Goal: Information Seeking & Learning: Learn about a topic

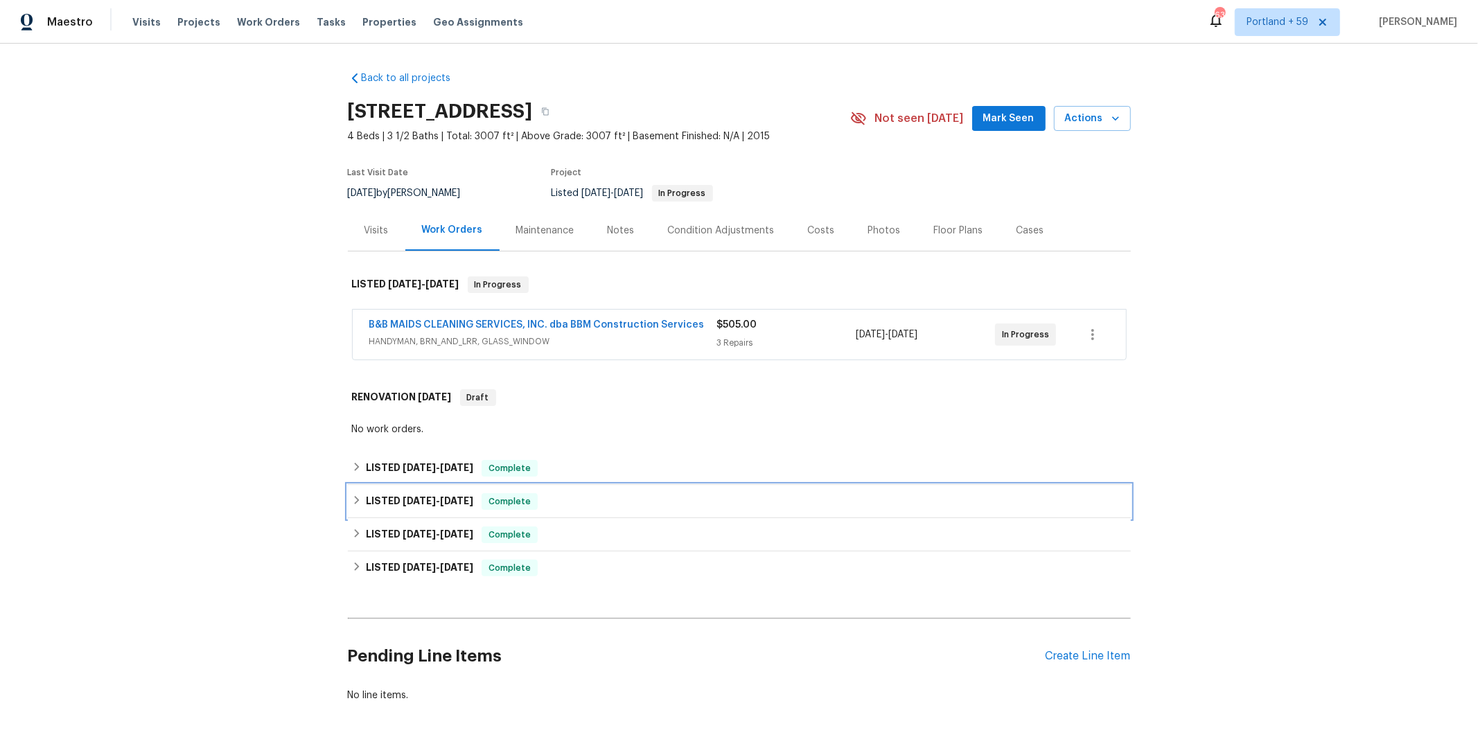
click at [360, 501] on icon at bounding box center [357, 500] width 10 height 10
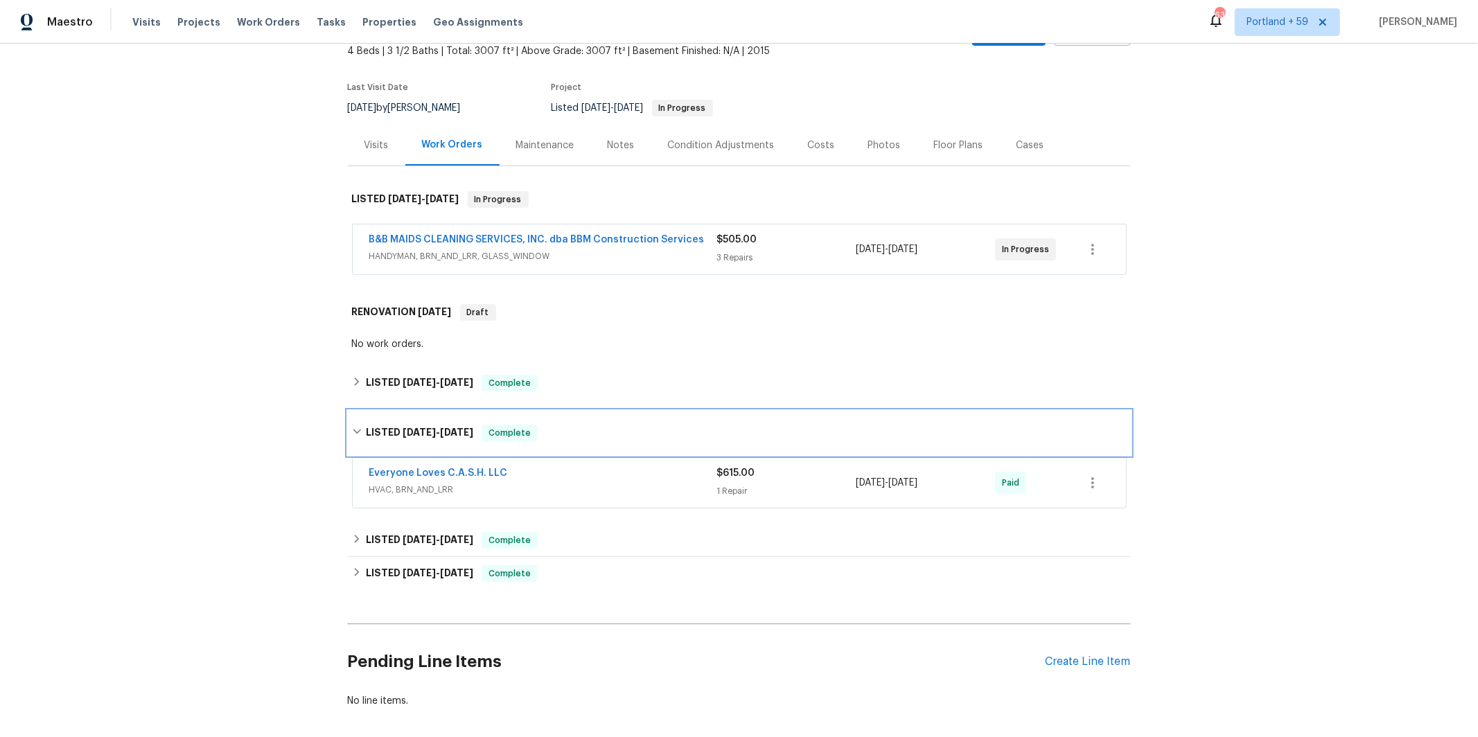
scroll to position [91, 0]
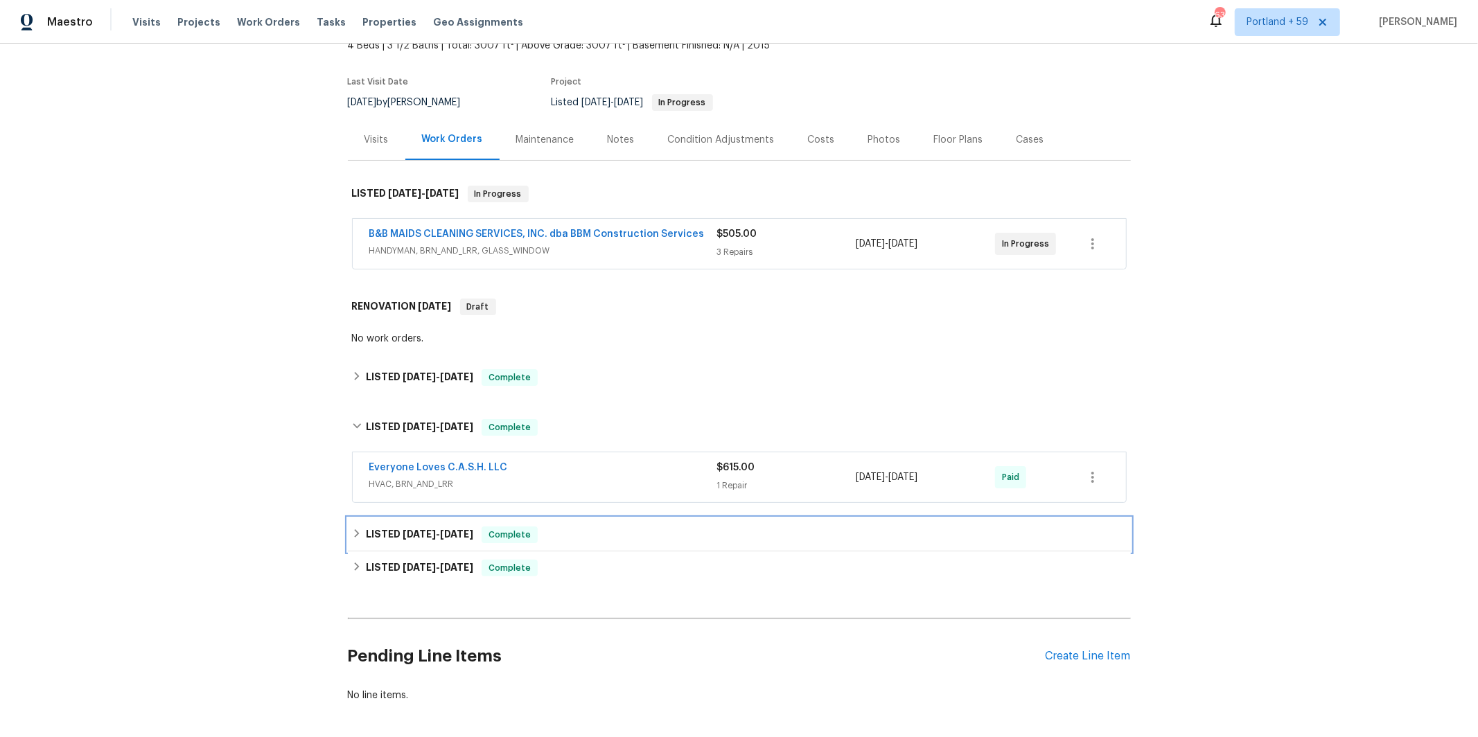
click at [355, 531] on icon at bounding box center [357, 534] width 10 height 10
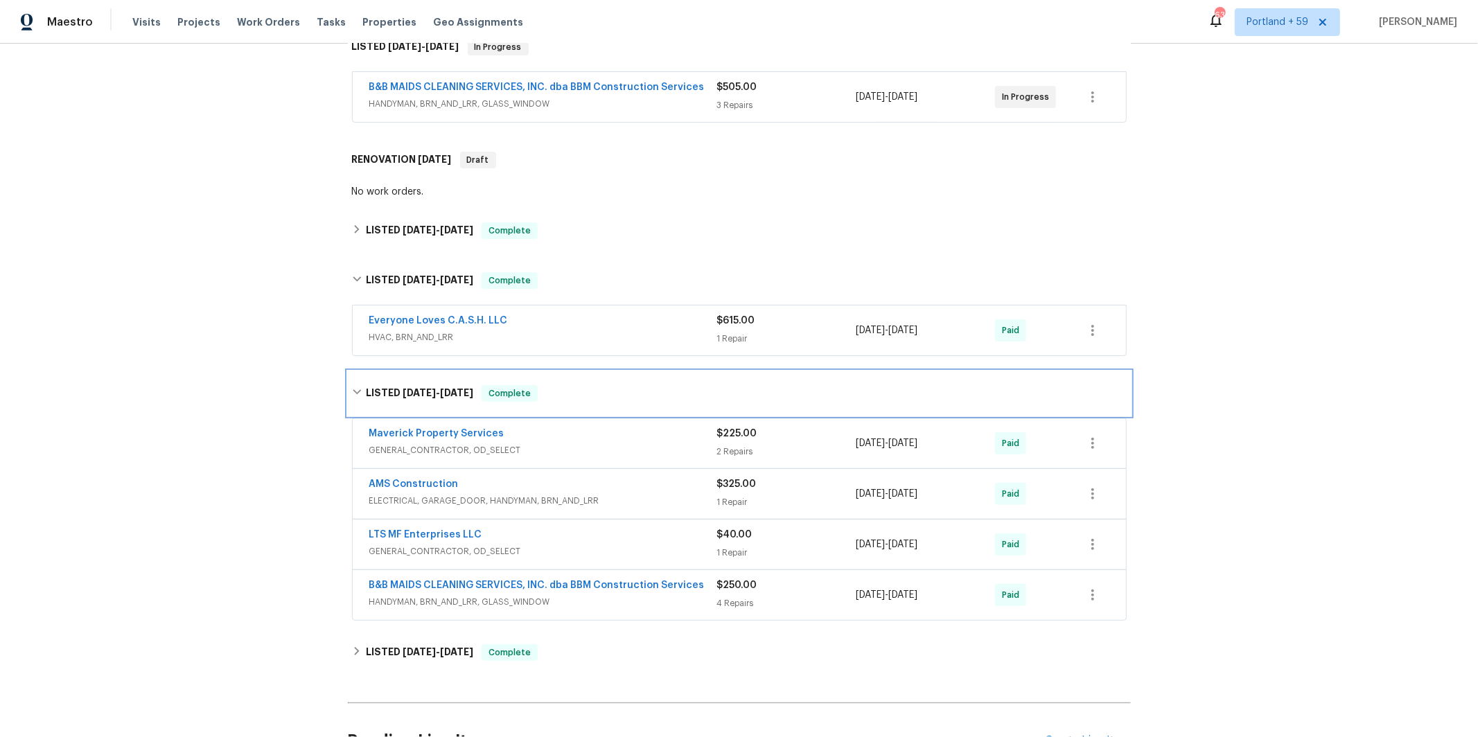
scroll to position [247, 0]
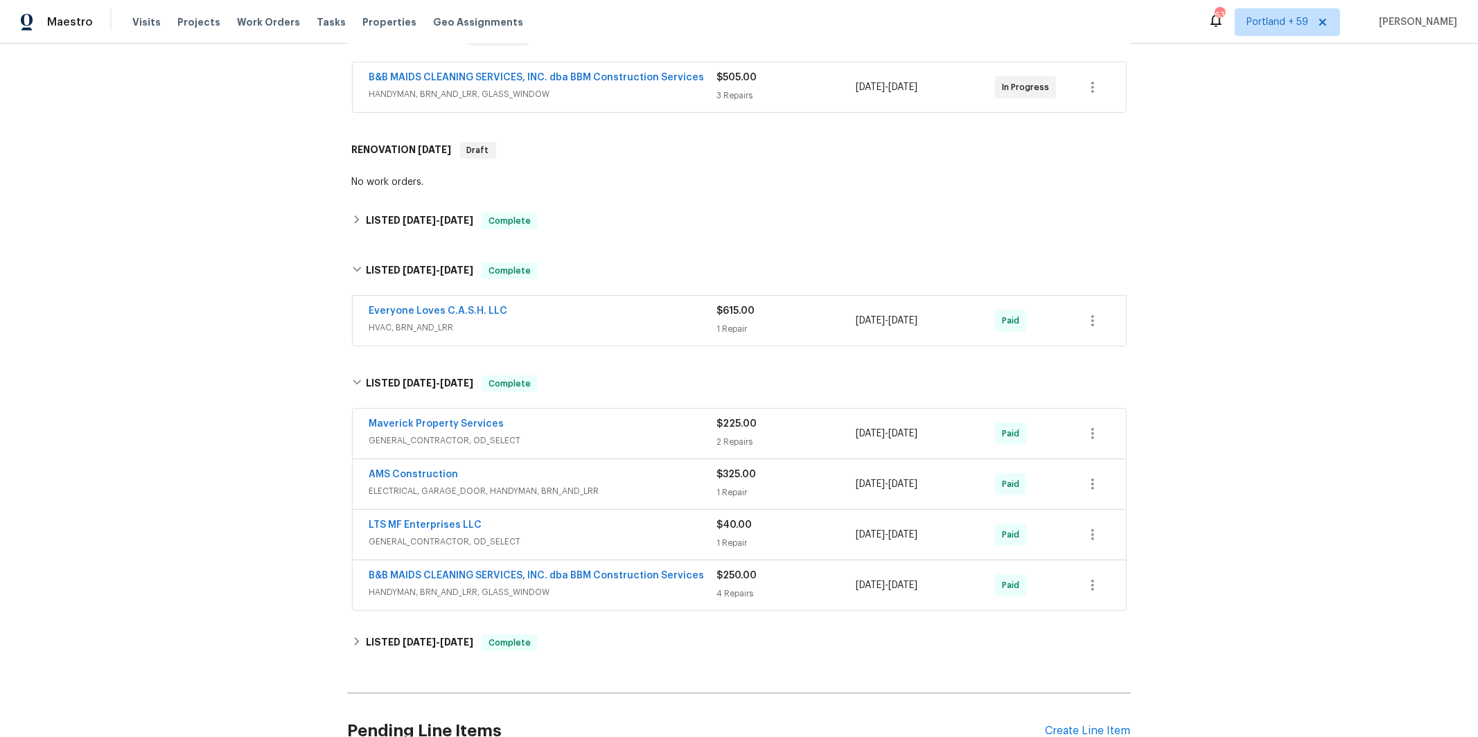
click at [642, 434] on span "GENERAL_CONTRACTOR, OD_SELECT" at bounding box center [543, 441] width 348 height 14
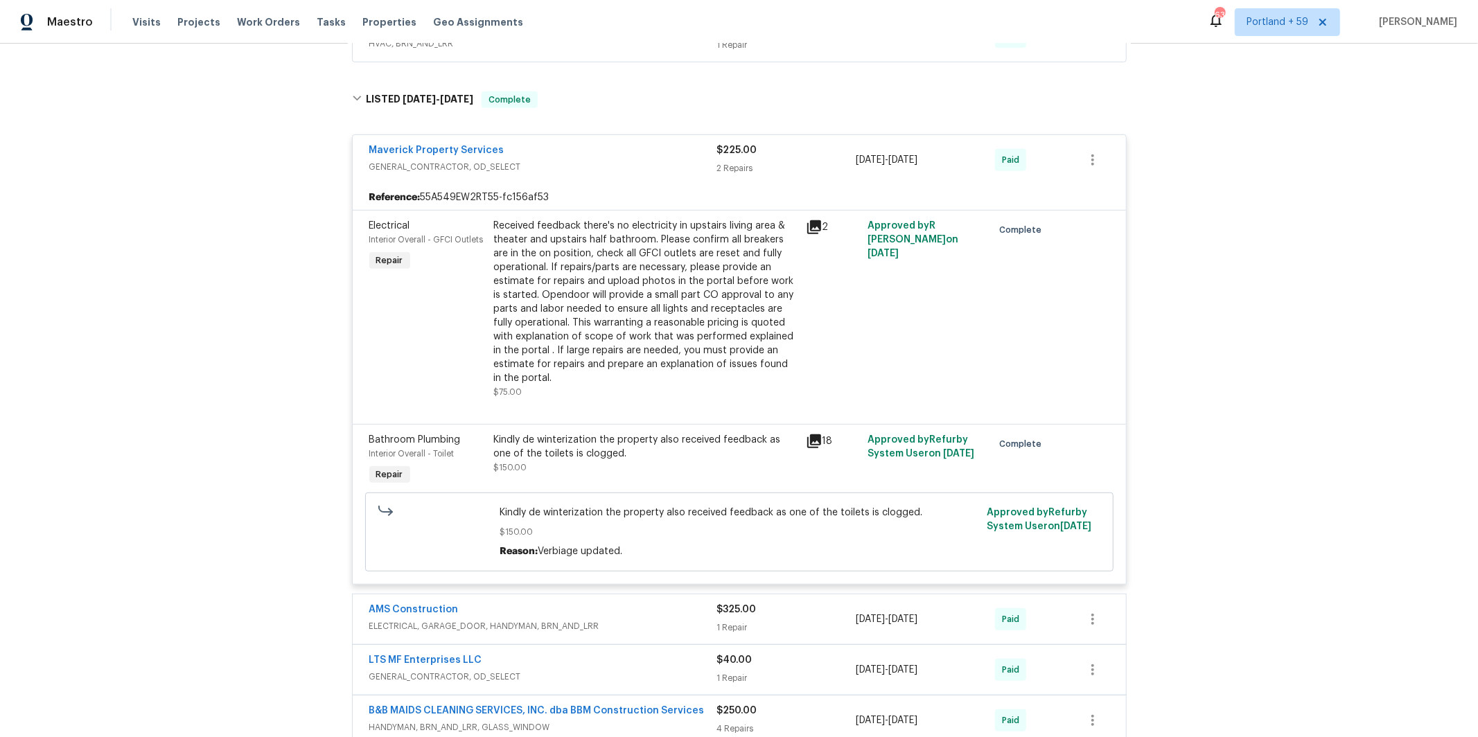
scroll to position [752, 0]
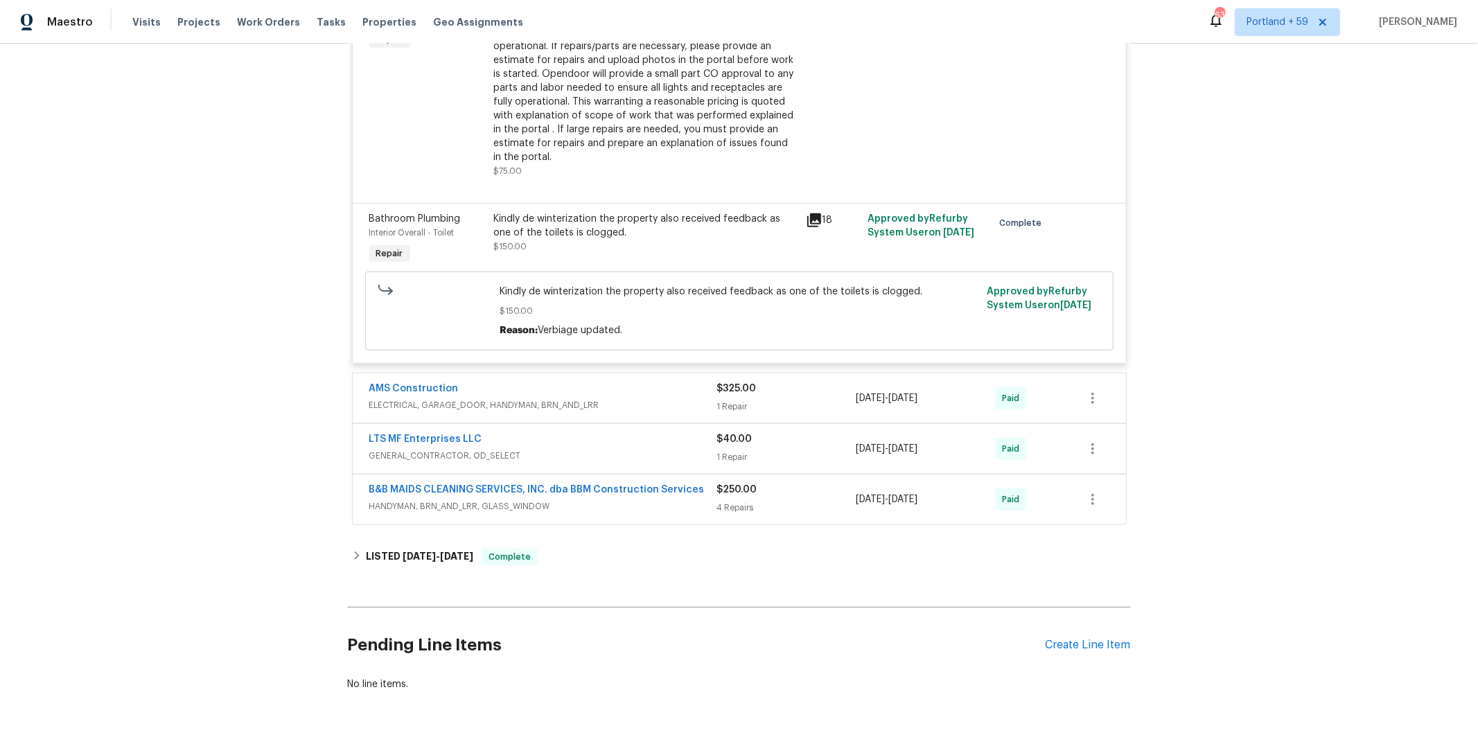
click at [653, 404] on span "ELECTRICAL, GARAGE_DOOR, HANDYMAN, BRN_AND_LRR" at bounding box center [543, 405] width 348 height 14
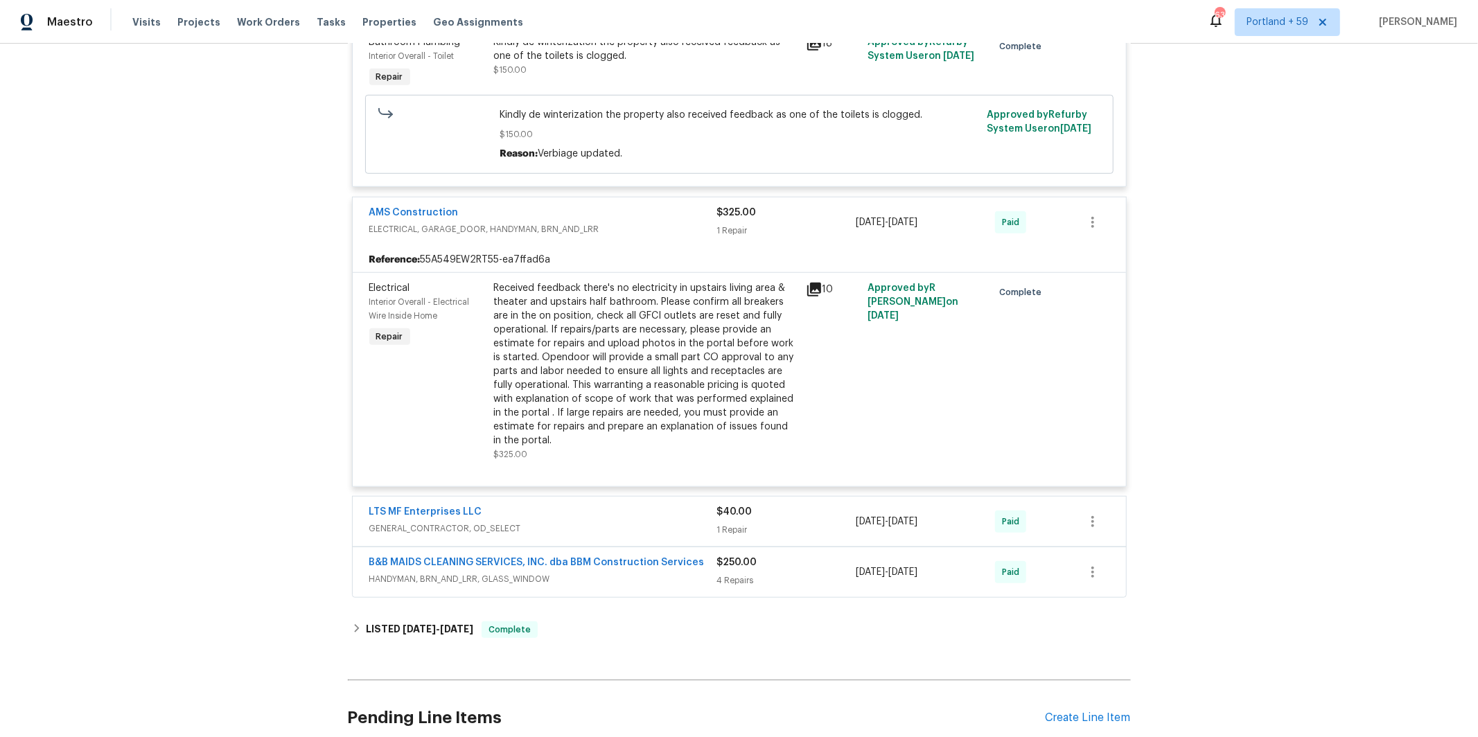
scroll to position [1024, 0]
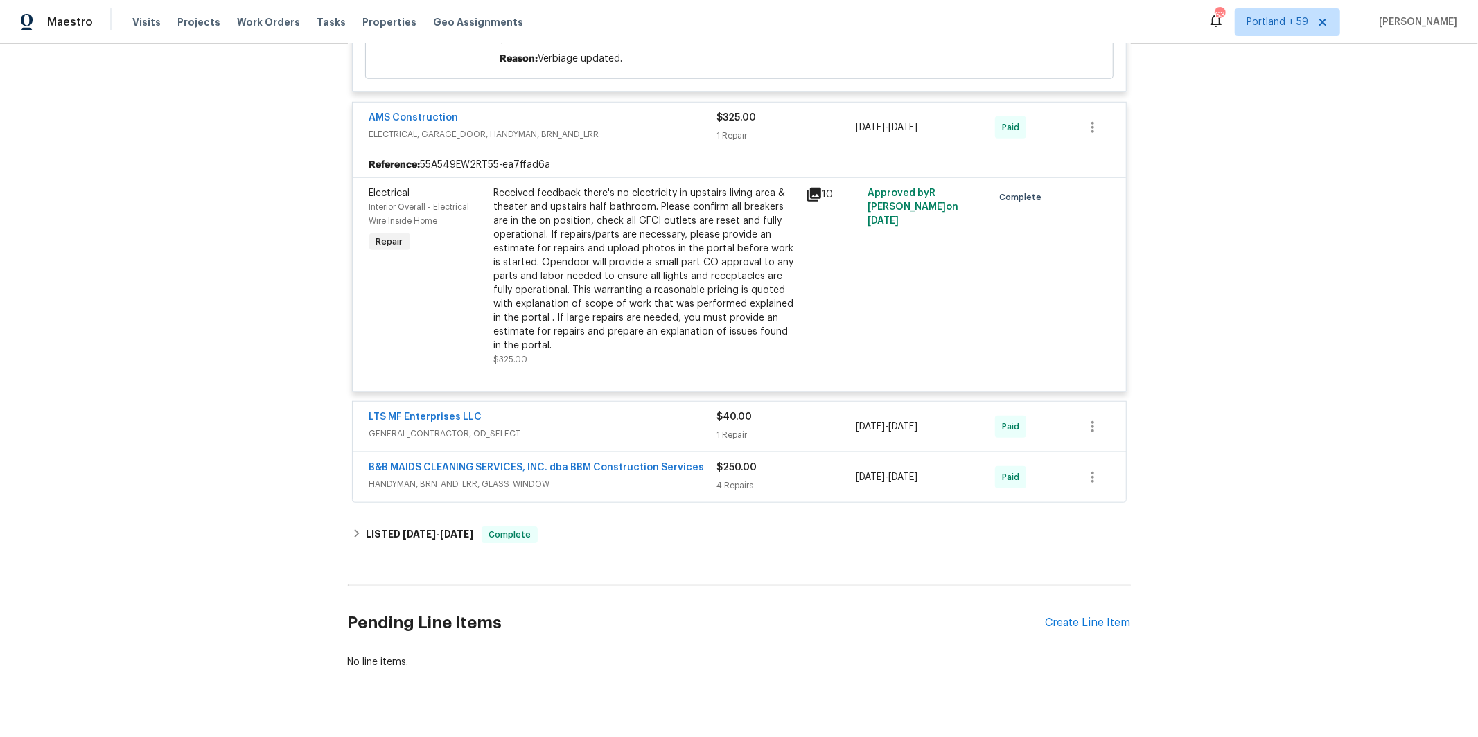
click at [642, 430] on span "GENERAL_CONTRACTOR, OD_SELECT" at bounding box center [543, 434] width 348 height 14
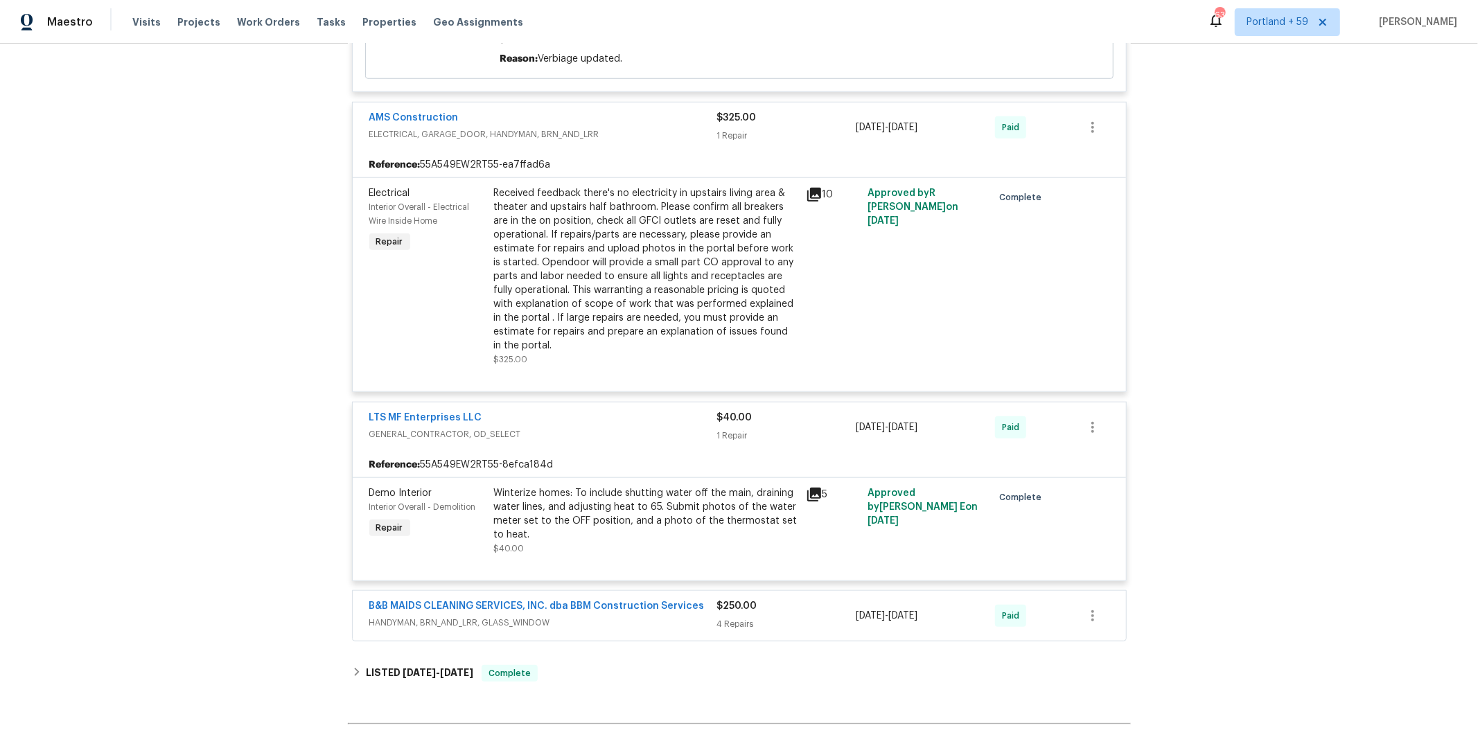
scroll to position [1151, 0]
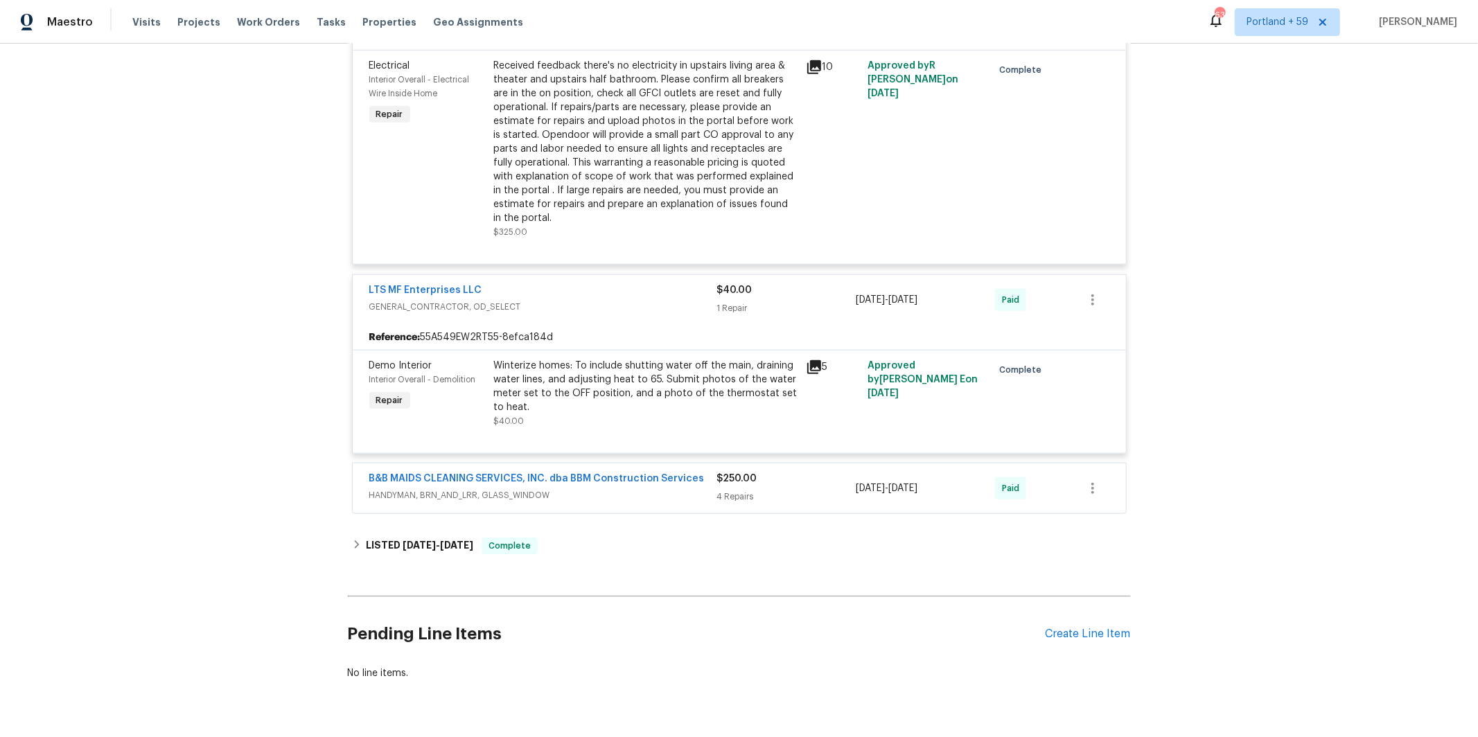
click at [641, 505] on div "B&B MAIDS CLEANING SERVICES, INC. dba BBM Construction Services HANDYMAN, BRN_A…" at bounding box center [543, 488] width 348 height 33
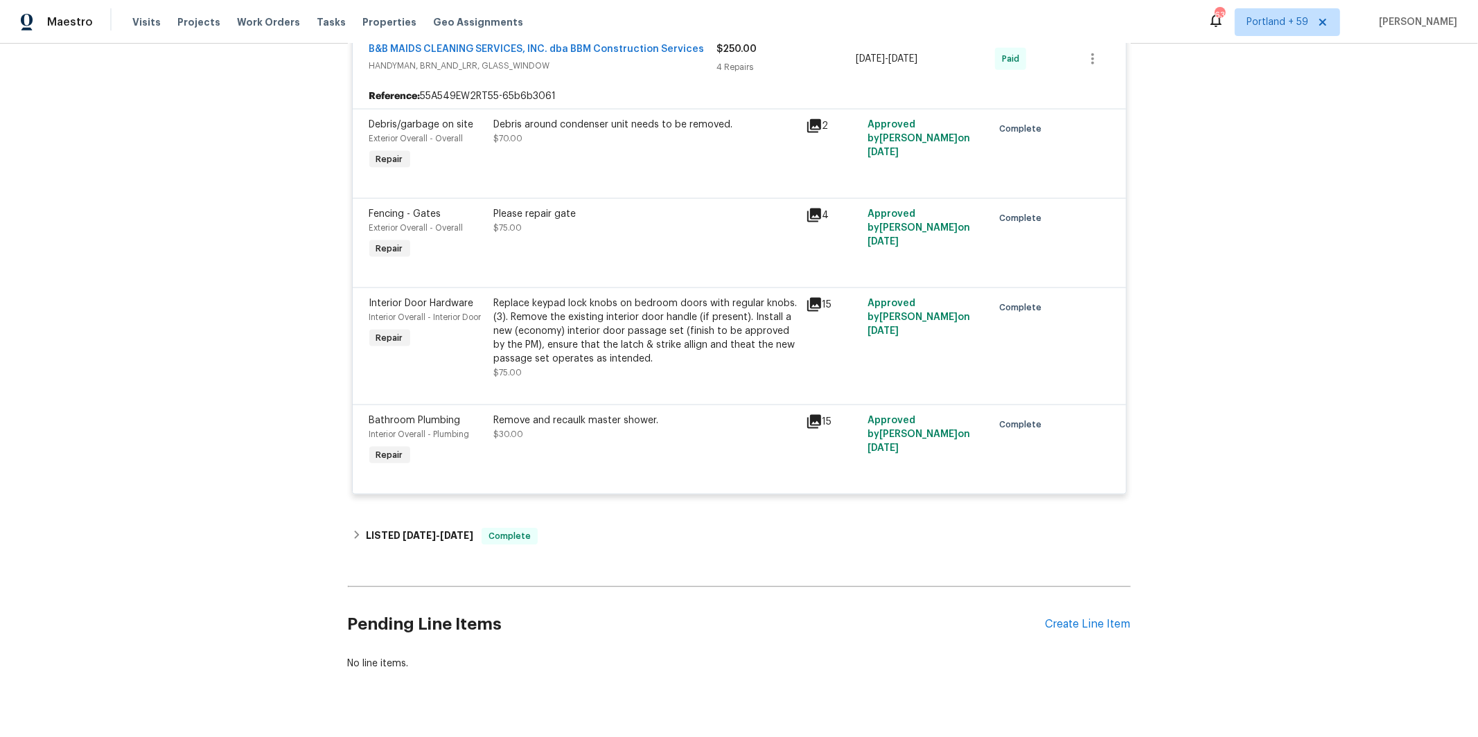
scroll to position [1583, 0]
click at [389, 542] on h6 "LISTED [DATE] - [DATE]" at bounding box center [419, 535] width 107 height 17
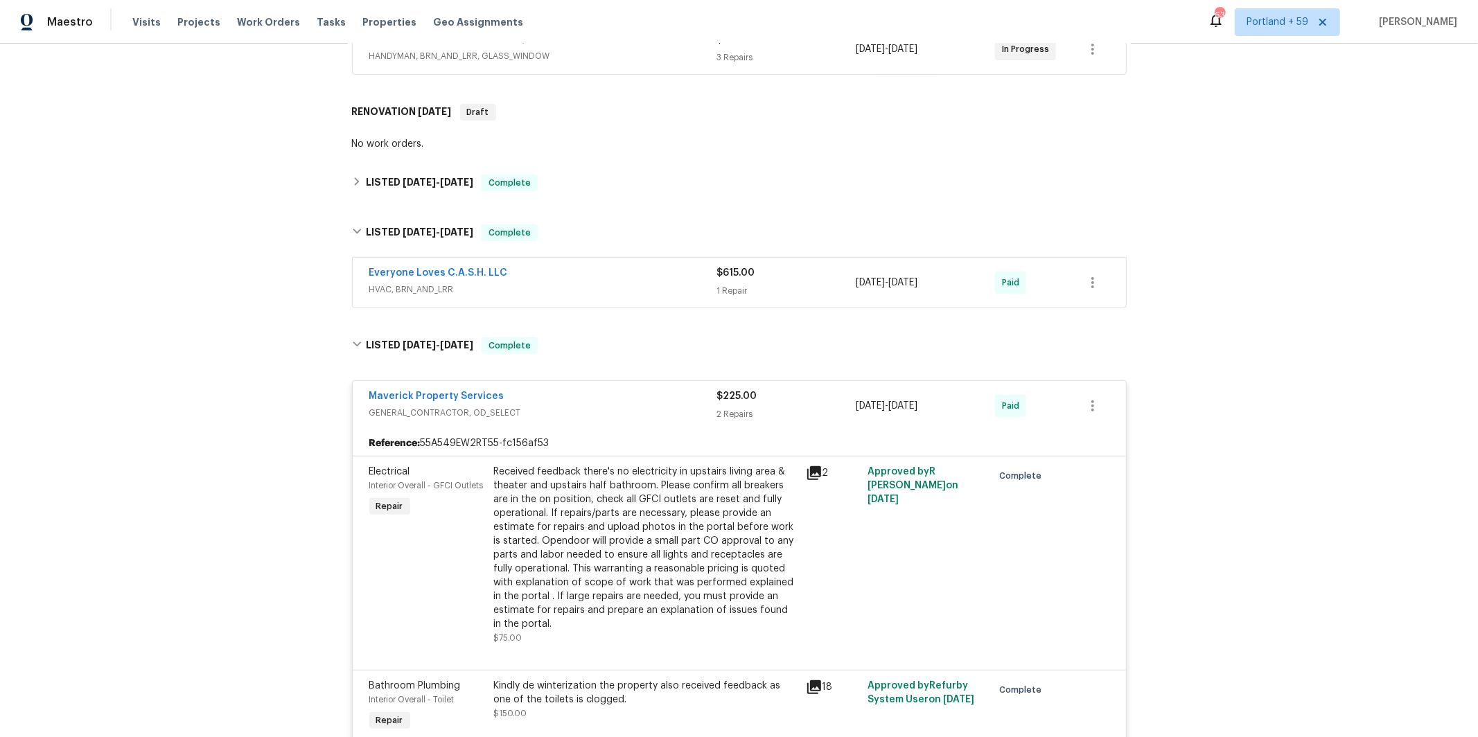
scroll to position [282, 0]
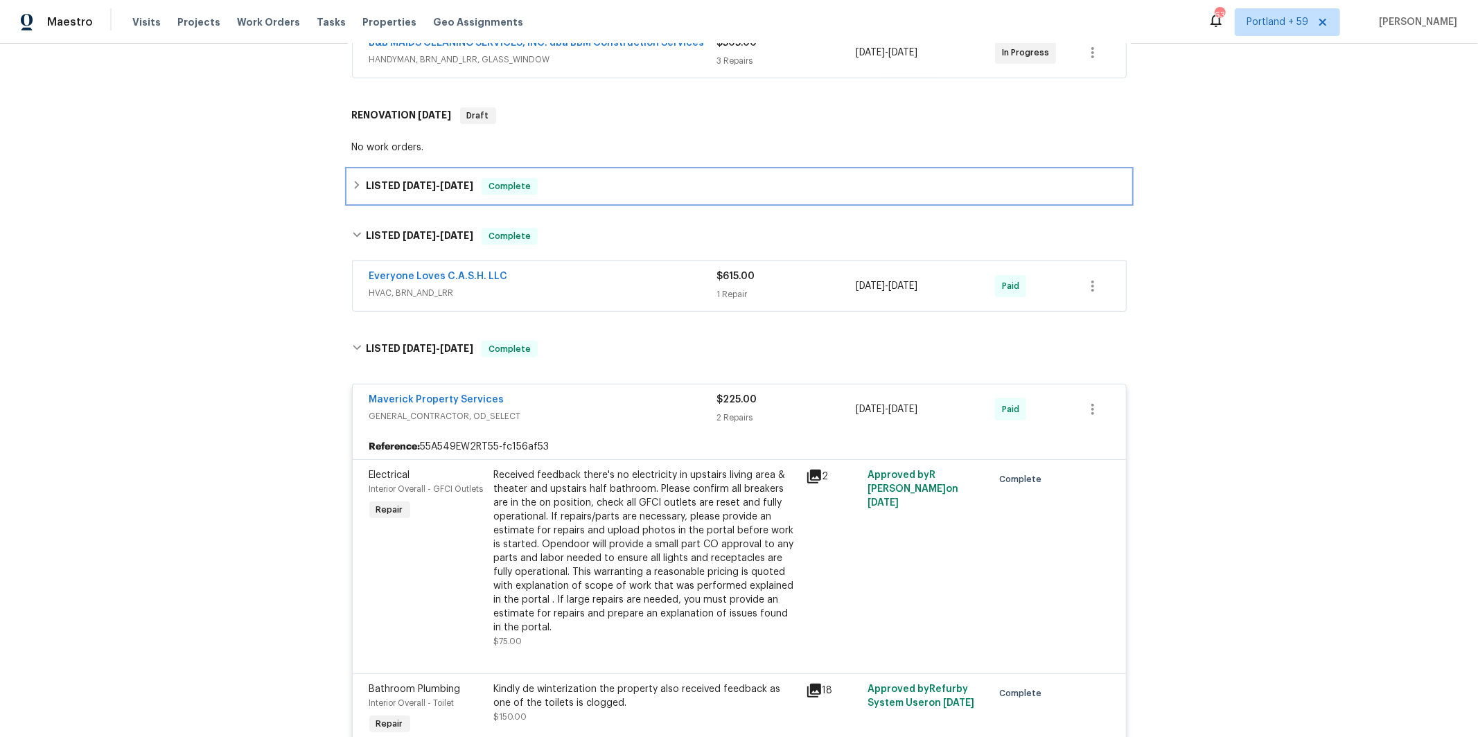
click at [369, 190] on h6 "LISTED [DATE] - [DATE]" at bounding box center [419, 186] width 107 height 17
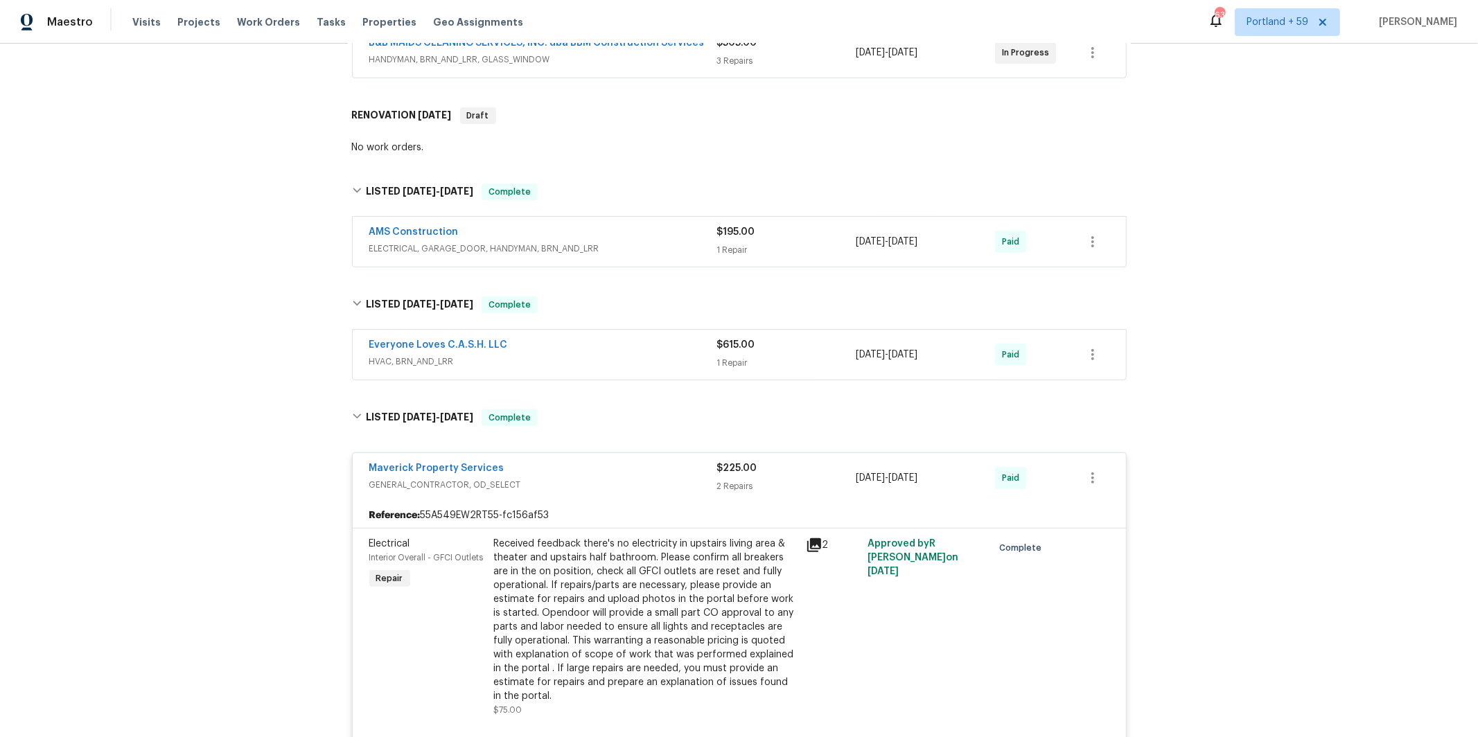
click at [633, 242] on span "ELECTRICAL, GARAGE_DOOR, HANDYMAN, BRN_AND_LRR" at bounding box center [543, 249] width 348 height 14
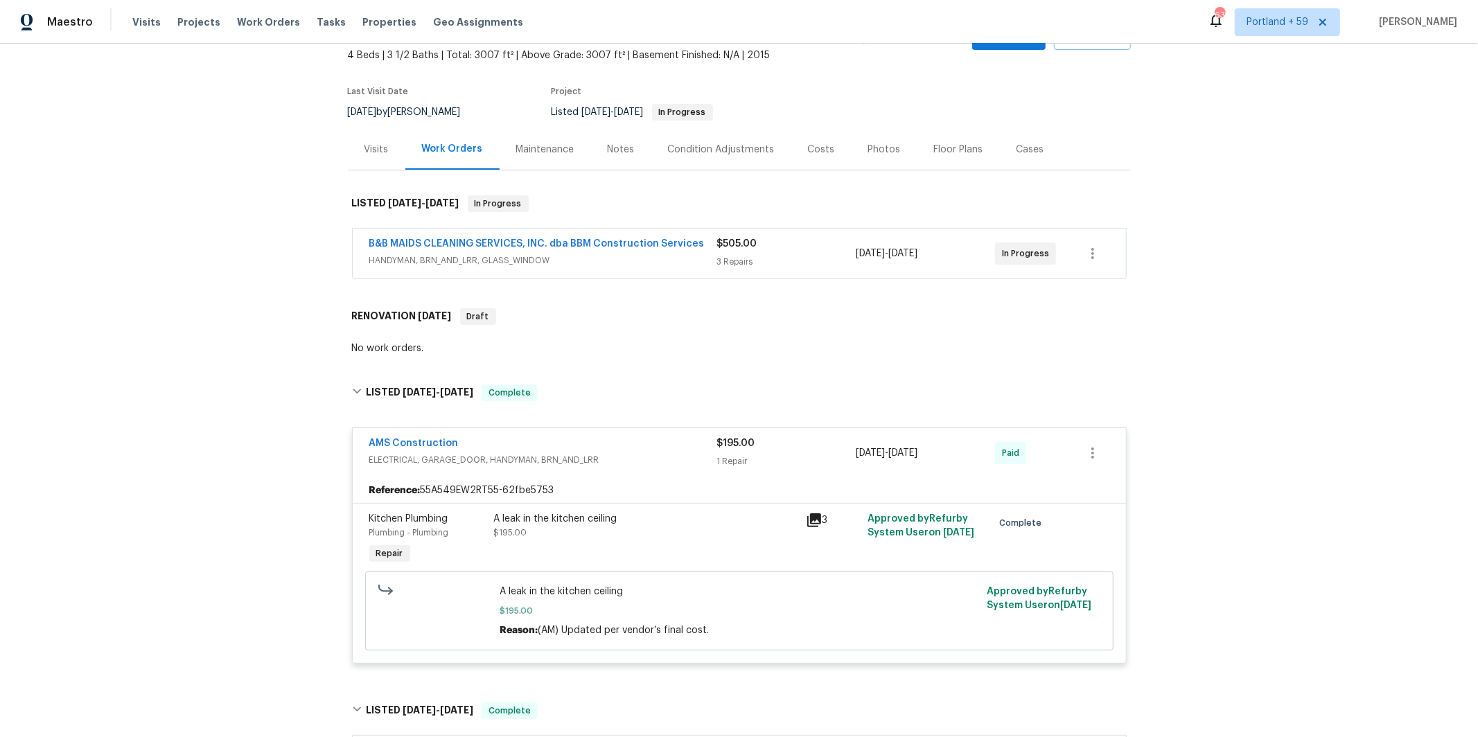
scroll to position [82, 0]
click at [634, 256] on span "HANDYMAN, BRN_AND_LRR, GLASS_WINDOW" at bounding box center [543, 260] width 348 height 14
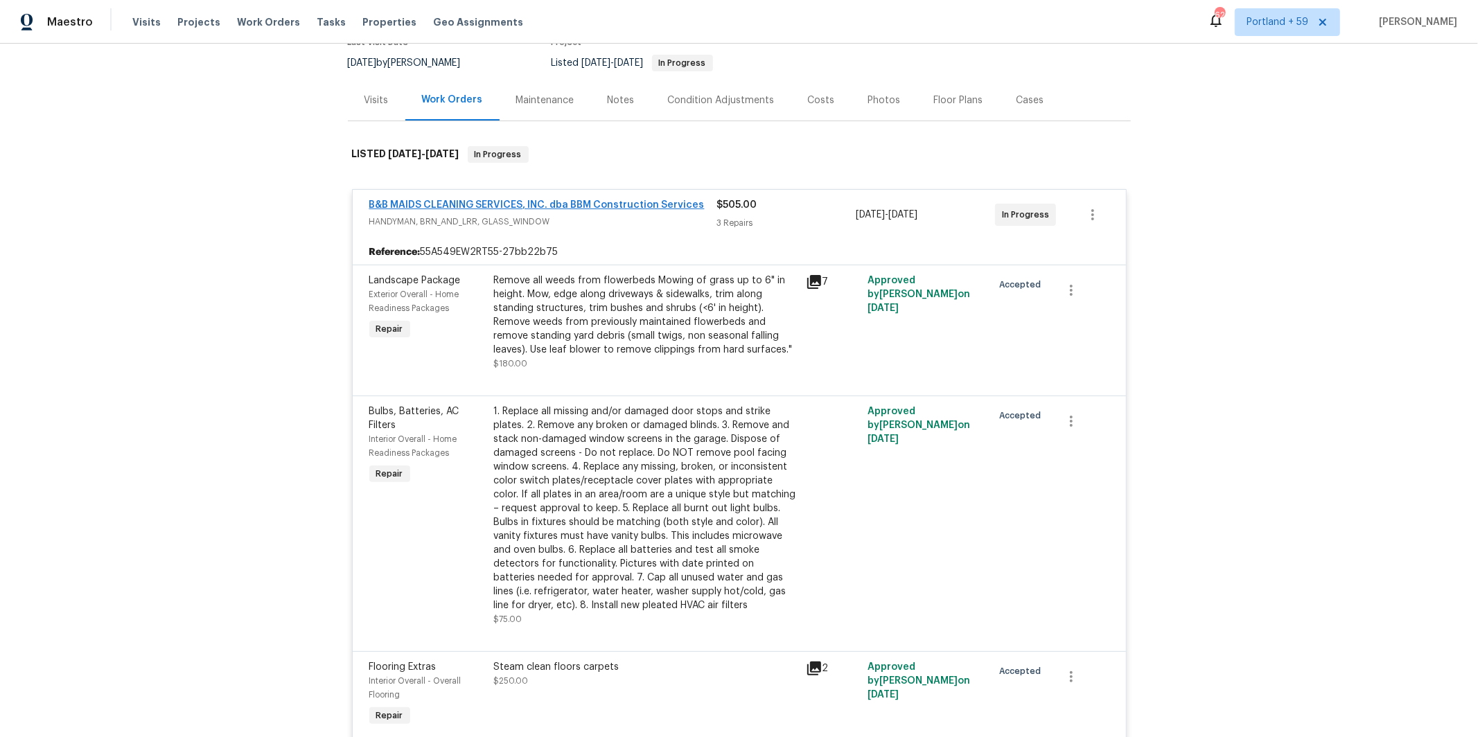
scroll to position [0, 0]
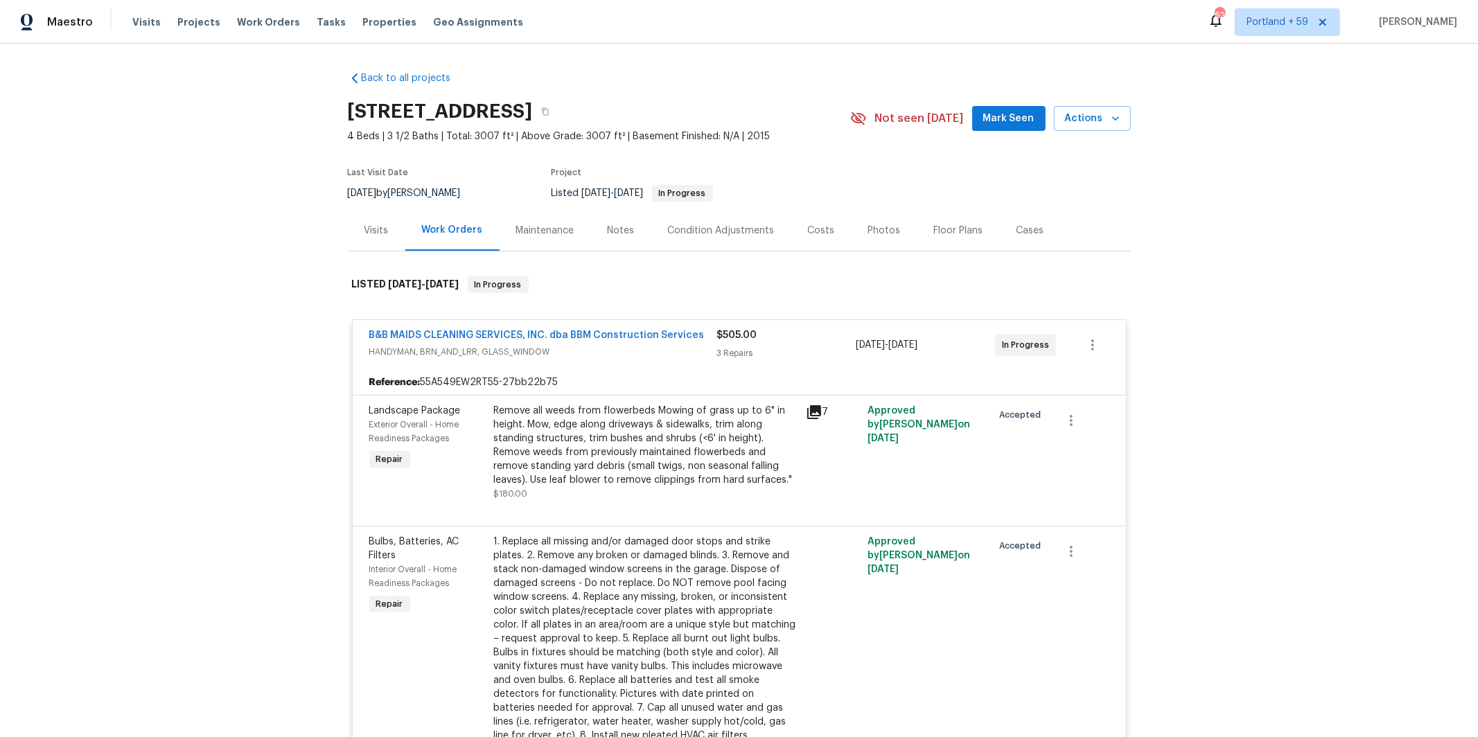
click at [389, 224] on div "Visits" at bounding box center [377, 230] width 58 height 41
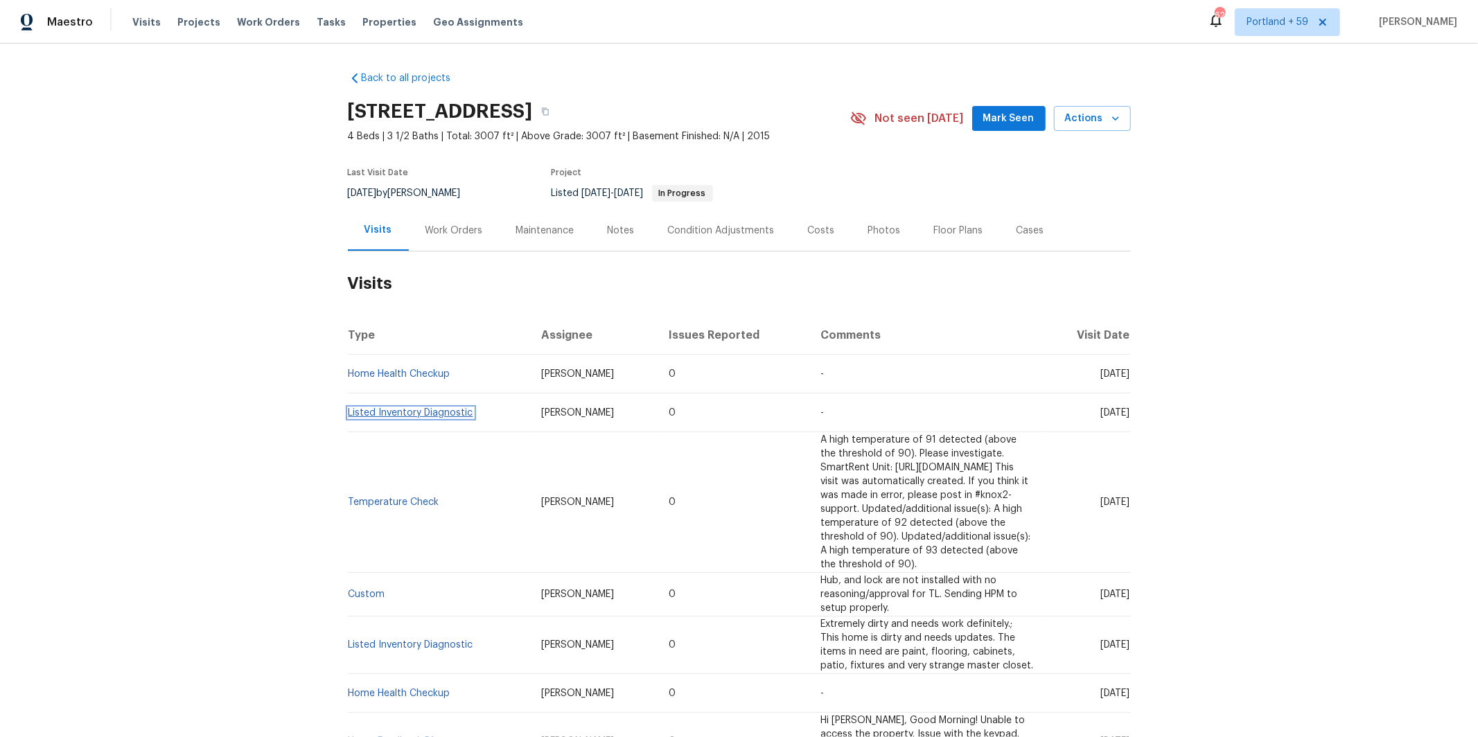
click at [445, 410] on link "Listed Inventory Diagnostic" at bounding box center [410, 413] width 125 height 10
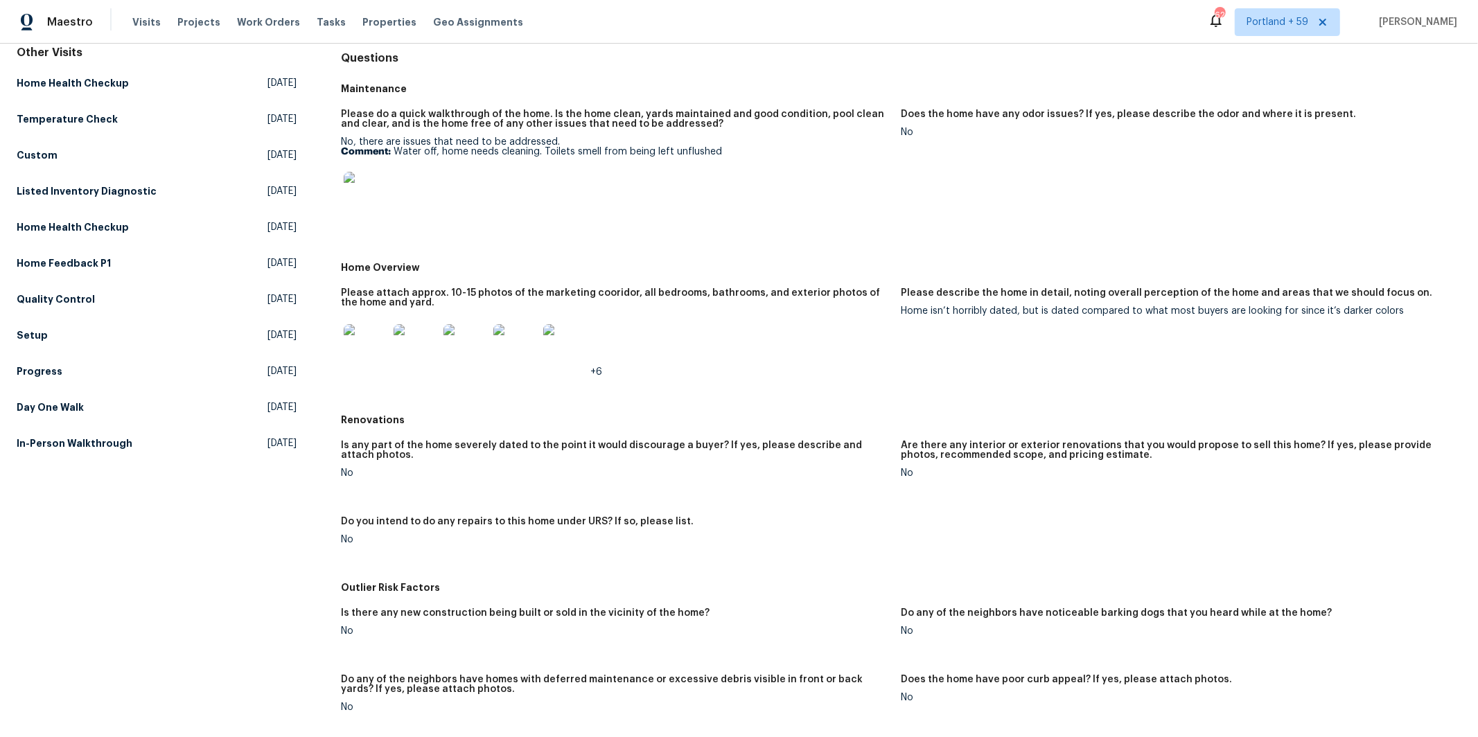
scroll to position [164, 0]
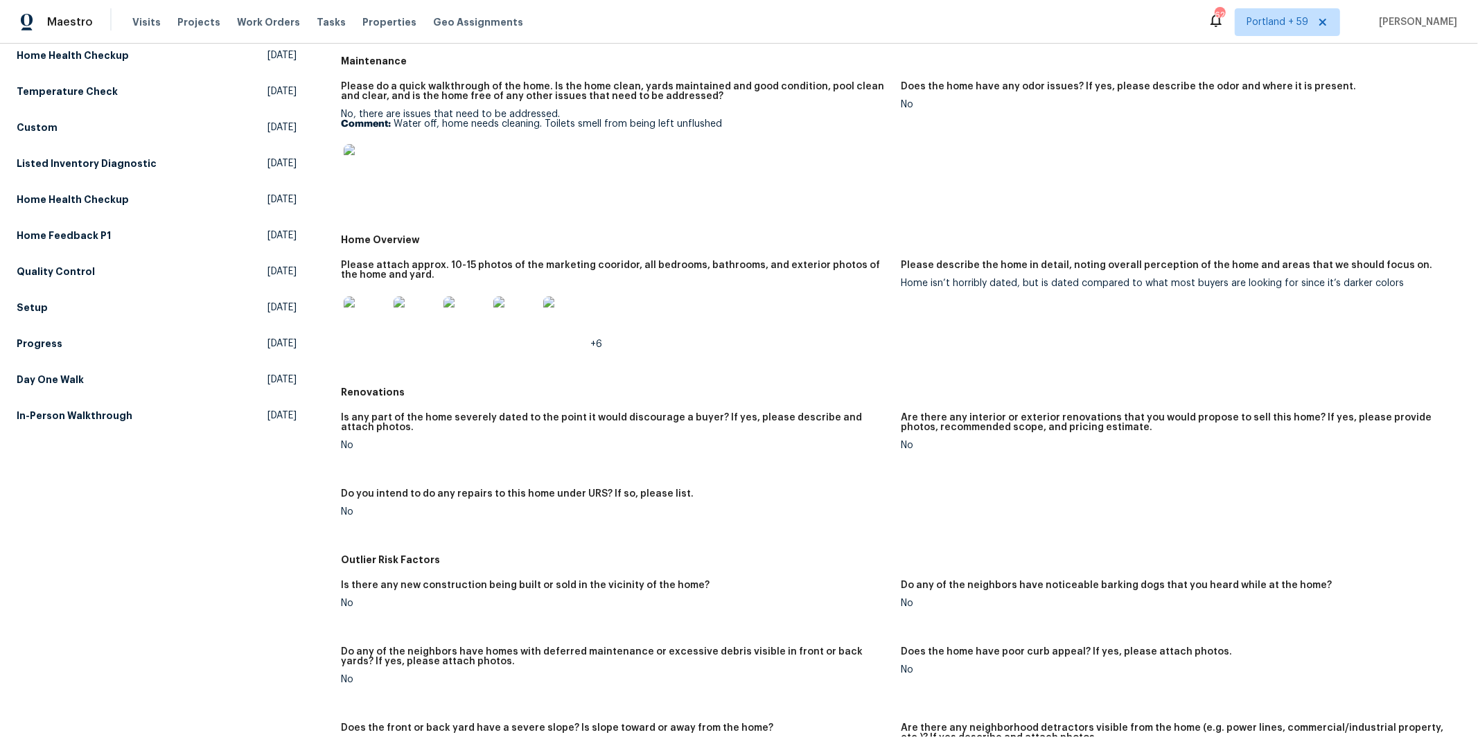
click at [353, 310] on img at bounding box center [366, 319] width 44 height 44
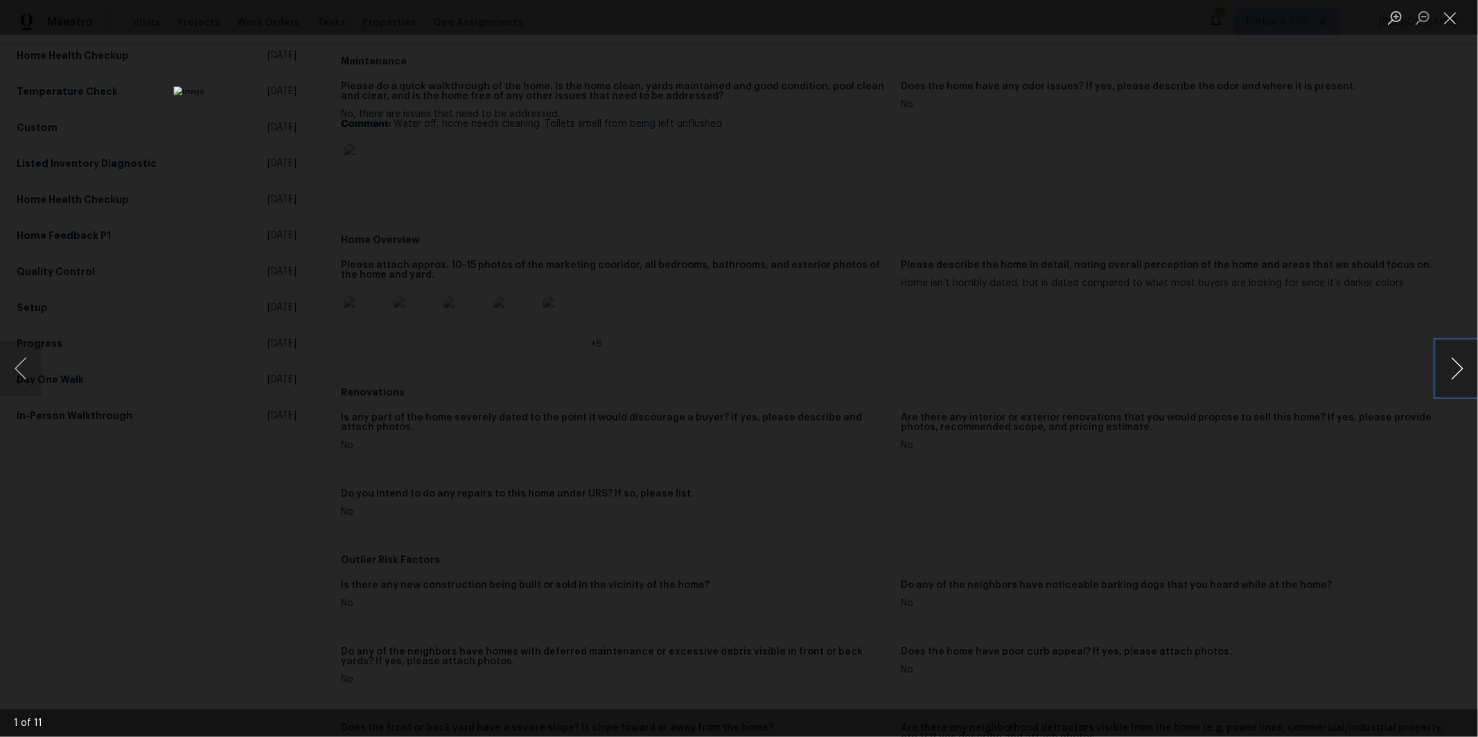
click at [1458, 375] on button "Next image" at bounding box center [1457, 368] width 42 height 55
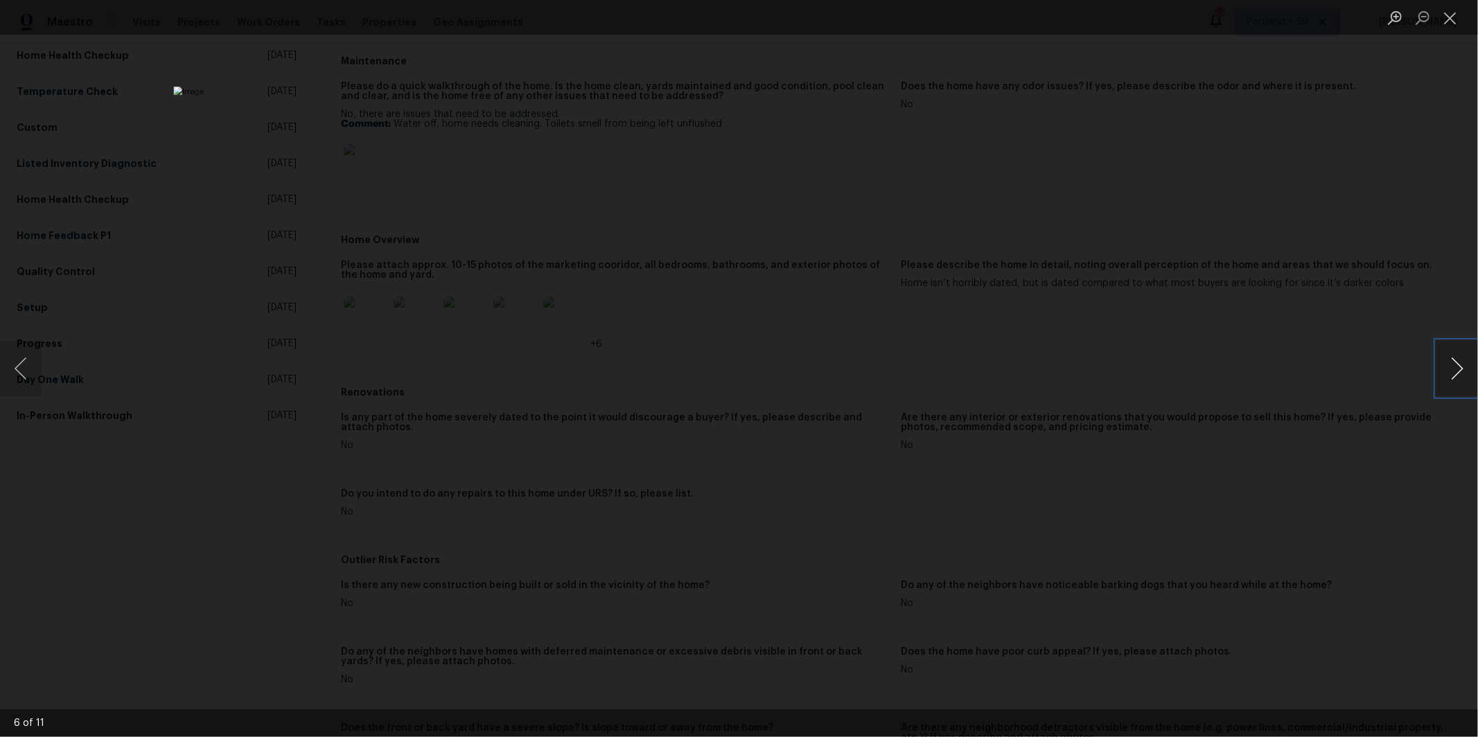
click at [1458, 375] on button "Next image" at bounding box center [1457, 368] width 42 height 55
click at [13, 362] on button "Previous image" at bounding box center [21, 368] width 42 height 55
click at [1472, 357] on button "Next image" at bounding box center [1457, 368] width 42 height 55
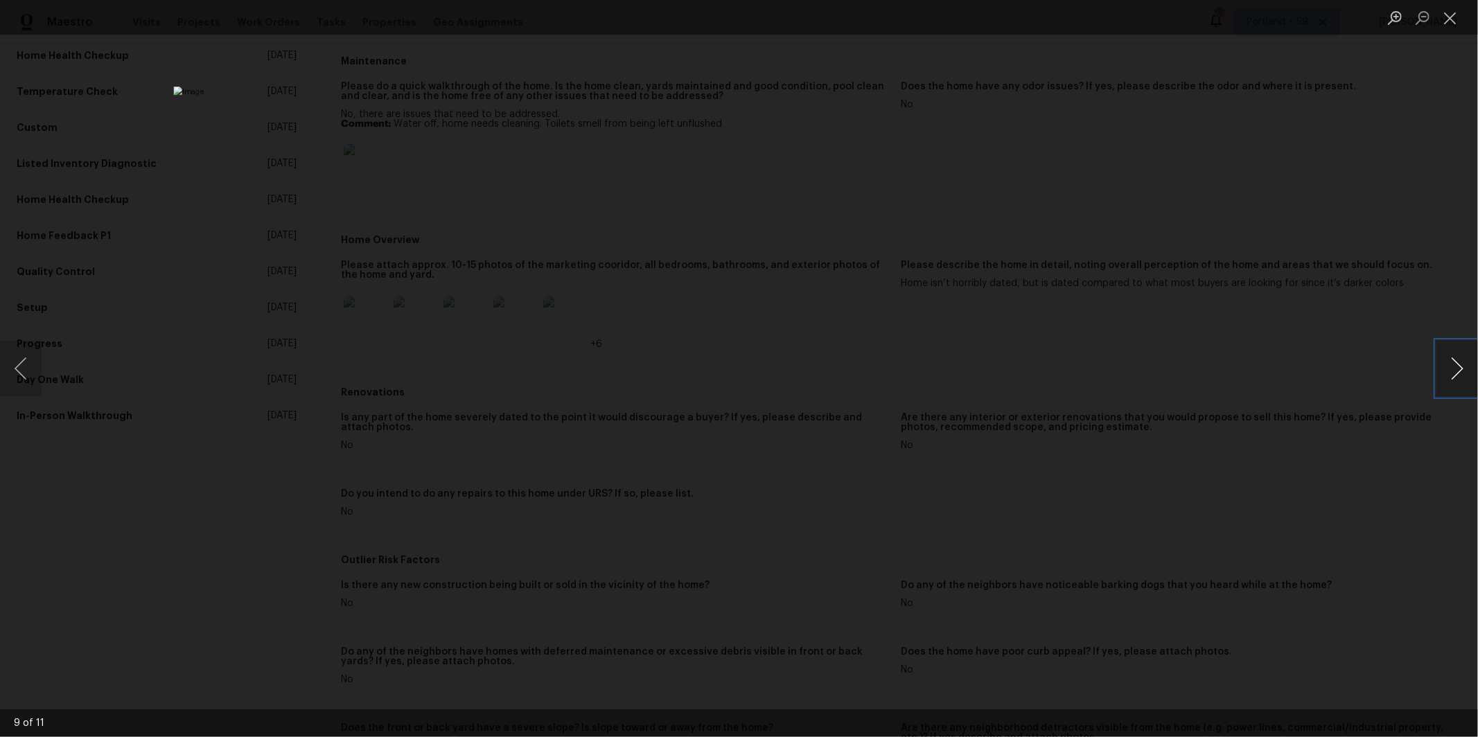
click at [1472, 357] on button "Next image" at bounding box center [1457, 368] width 42 height 55
click at [1454, 357] on button "Next image" at bounding box center [1457, 368] width 42 height 55
click at [1472, 369] on button "Next image" at bounding box center [1457, 368] width 42 height 55
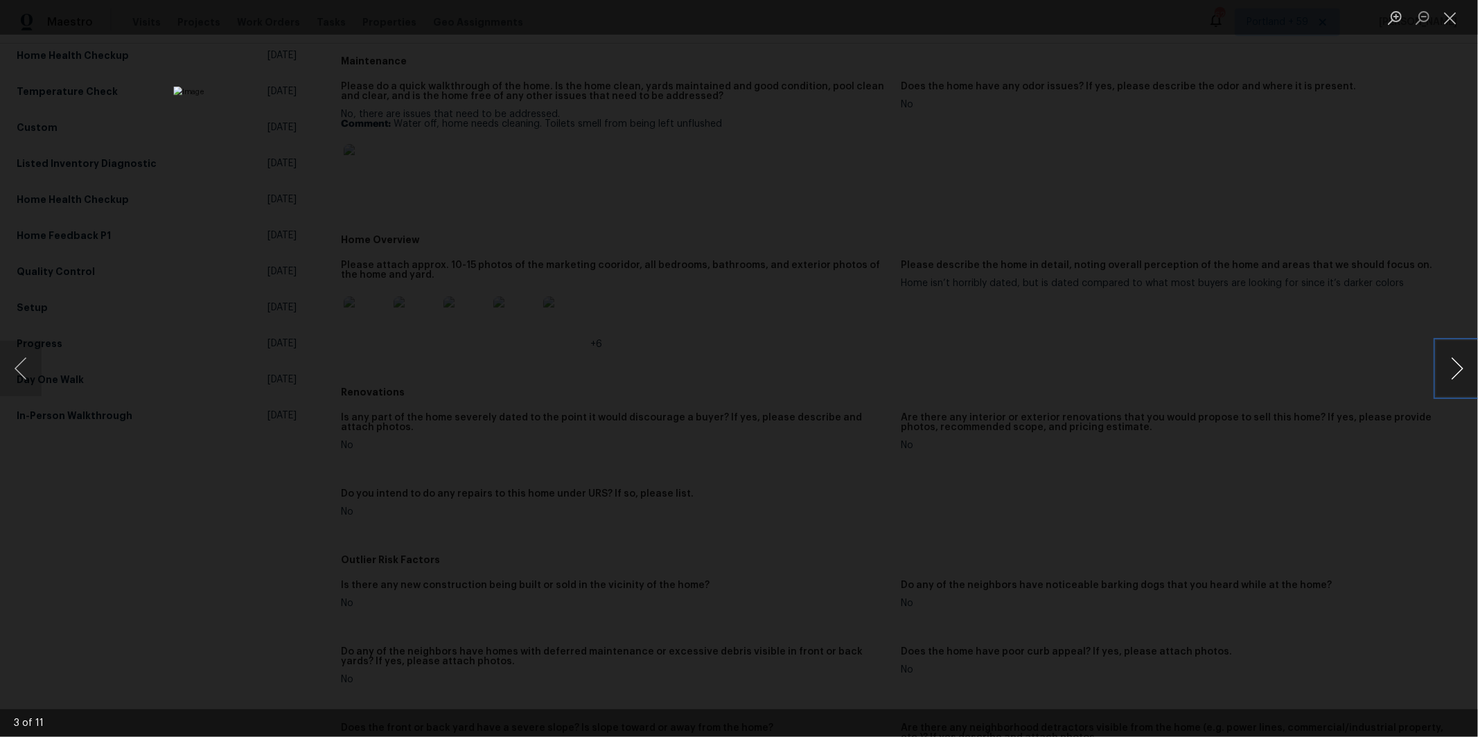
click at [1472, 369] on button "Next image" at bounding box center [1457, 368] width 42 height 55
click at [1213, 305] on div "Lightbox" at bounding box center [739, 368] width 1478 height 737
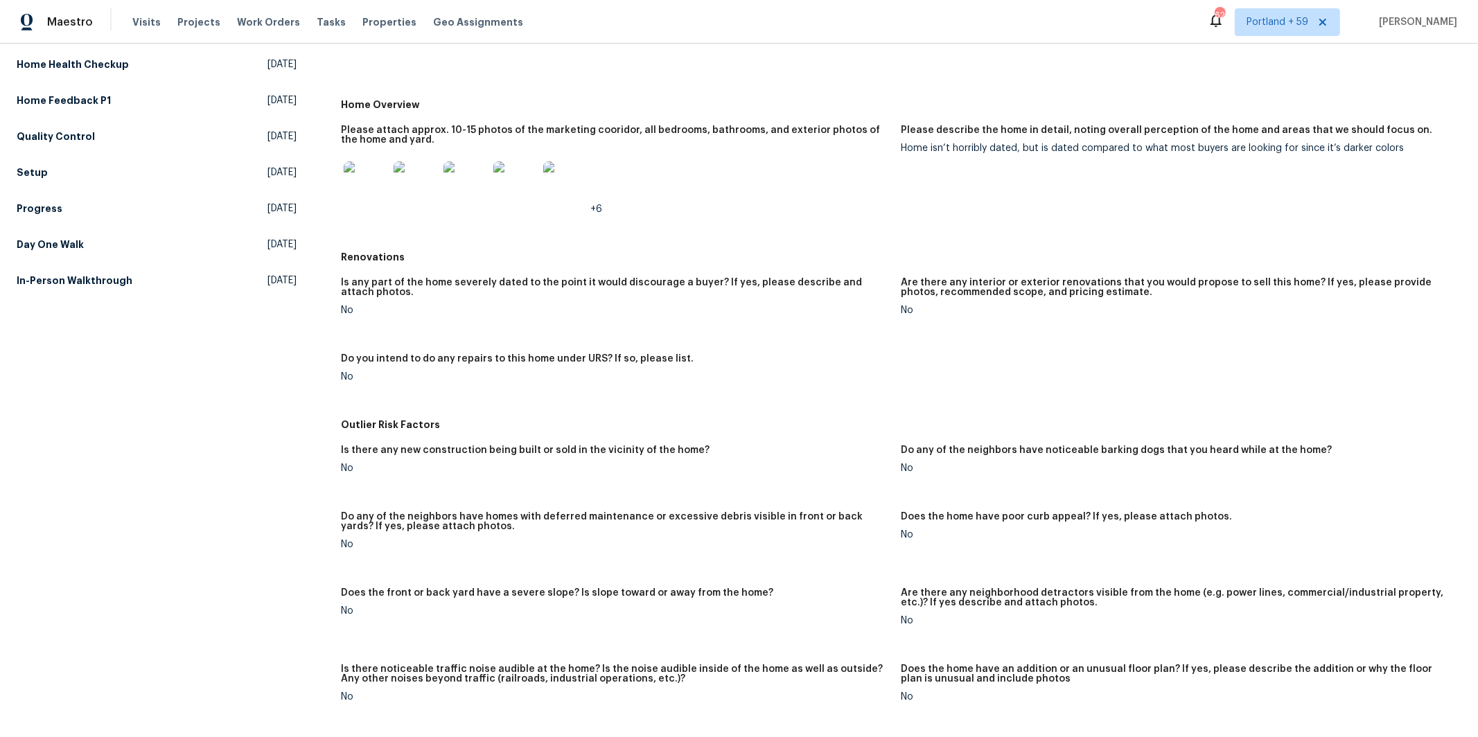
scroll to position [0, 0]
